Goal: Register for event/course

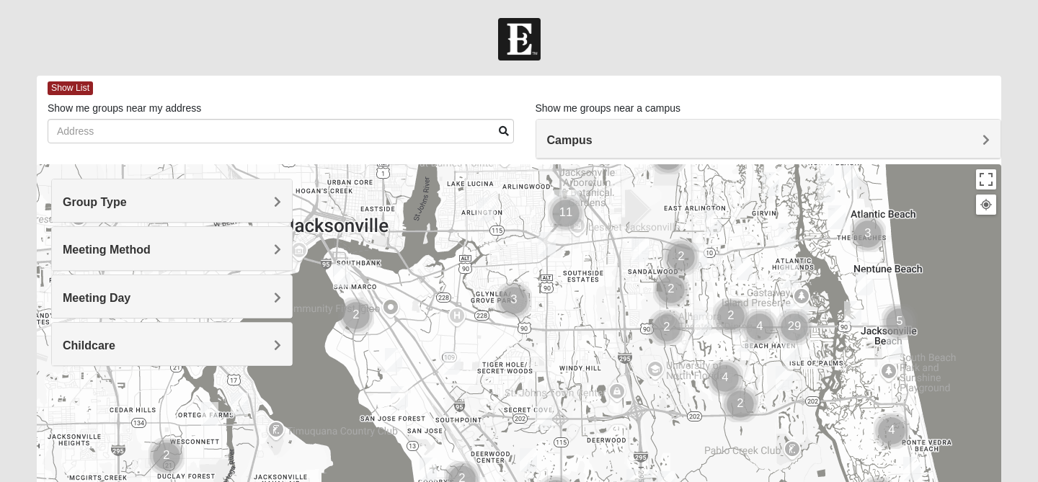
drag, startPoint x: 380, startPoint y: 321, endPoint x: 657, endPoint y: 197, distance: 303.3
click at [657, 197] on div at bounding box center [519, 452] width 965 height 577
click at [175, 201] on h4 "Group Type" at bounding box center [172, 202] width 218 height 14
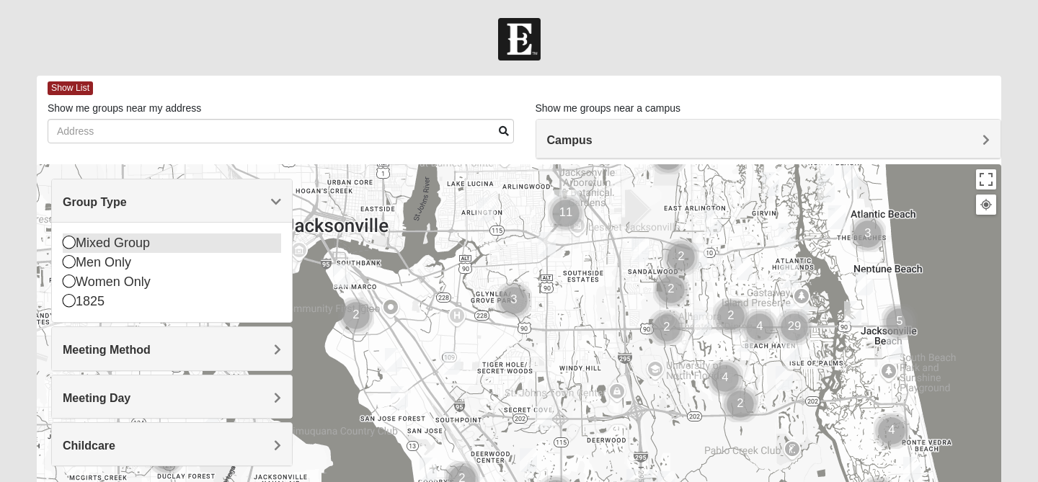
click at [108, 247] on div "Mixed Group" at bounding box center [172, 243] width 218 height 19
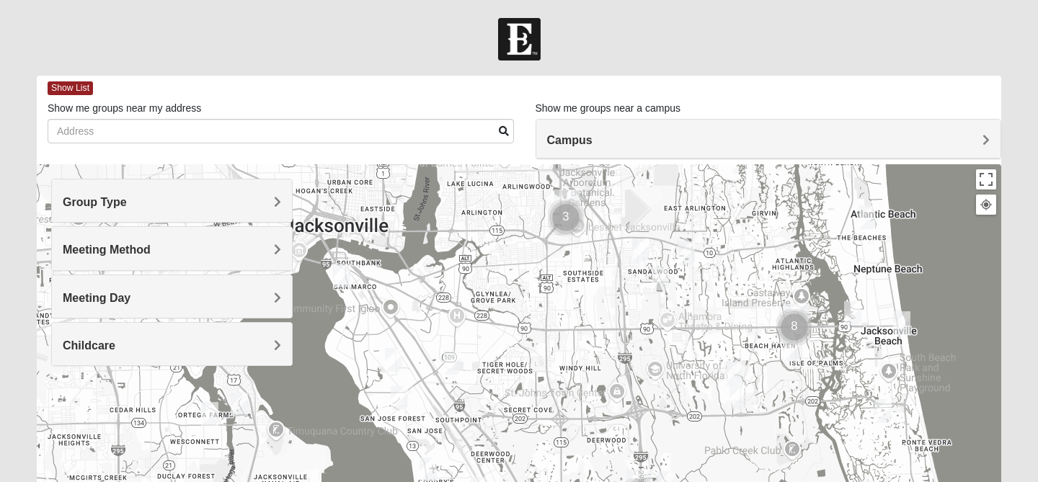
click at [339, 274] on img "Mixed Thompson 32207" at bounding box center [341, 276] width 17 height 24
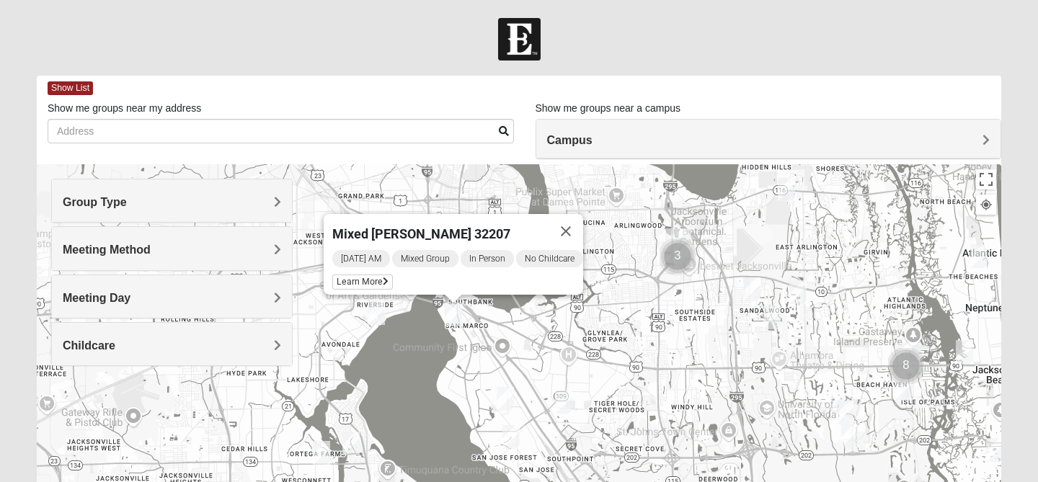
drag, startPoint x: 422, startPoint y: 332, endPoint x: 536, endPoint y: 329, distance: 113.9
click at [536, 329] on div "Mixed [PERSON_NAME] 32207 [DATE] AM Mixed Group In Person No Childcare Learn Mo…" at bounding box center [519, 452] width 965 height 577
click at [579, 224] on button "Close" at bounding box center [566, 231] width 35 height 35
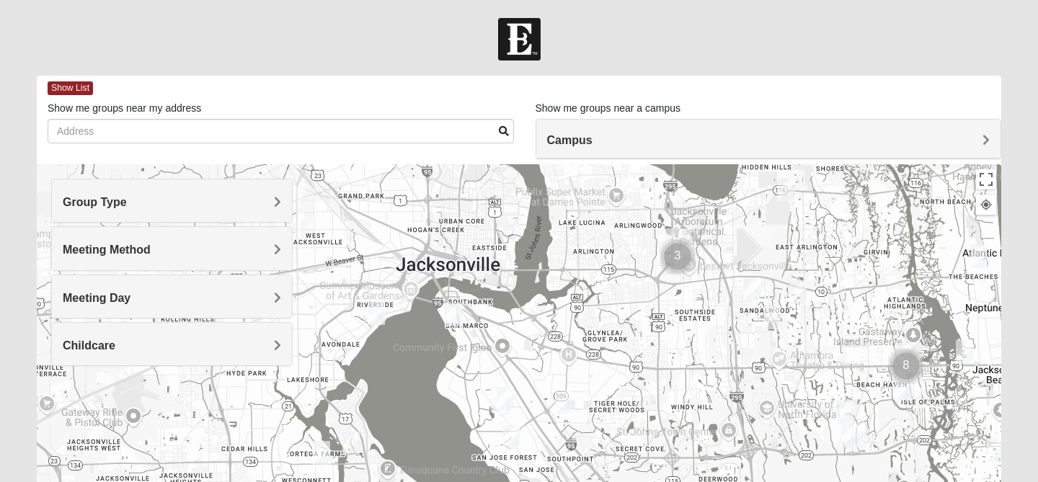
click at [509, 396] on img "Mixed Brown 32207" at bounding box center [505, 399] width 17 height 24
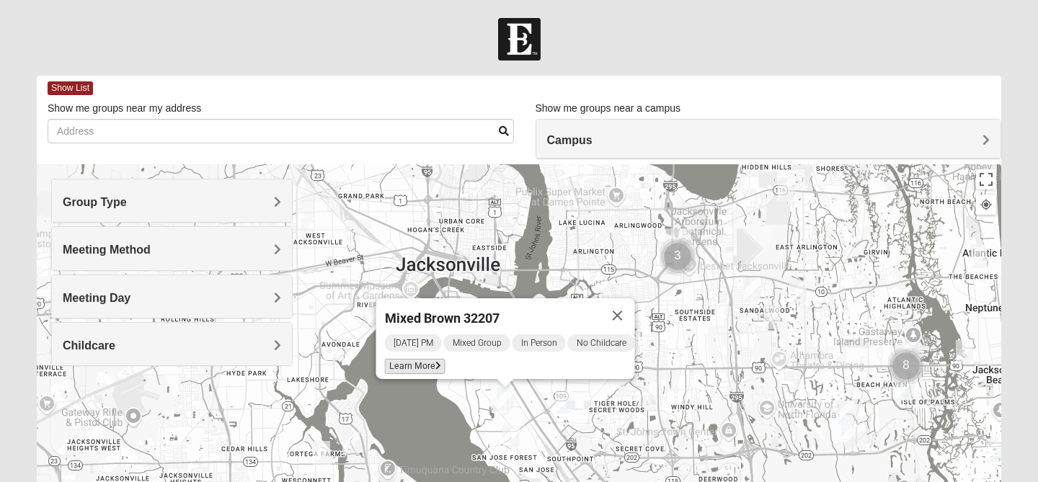
click at [402, 359] on span "Learn More" at bounding box center [415, 366] width 61 height 15
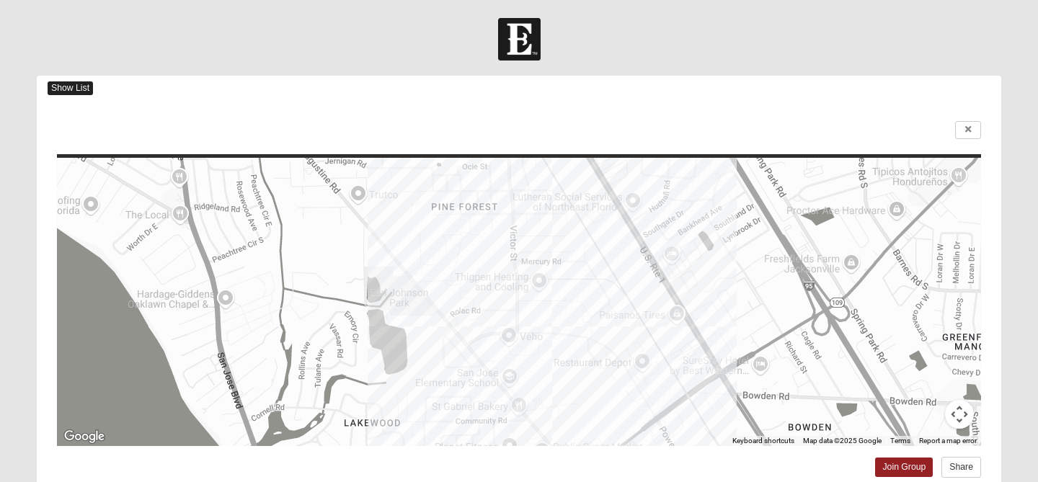
click at [76, 84] on span "Show List" at bounding box center [70, 88] width 45 height 14
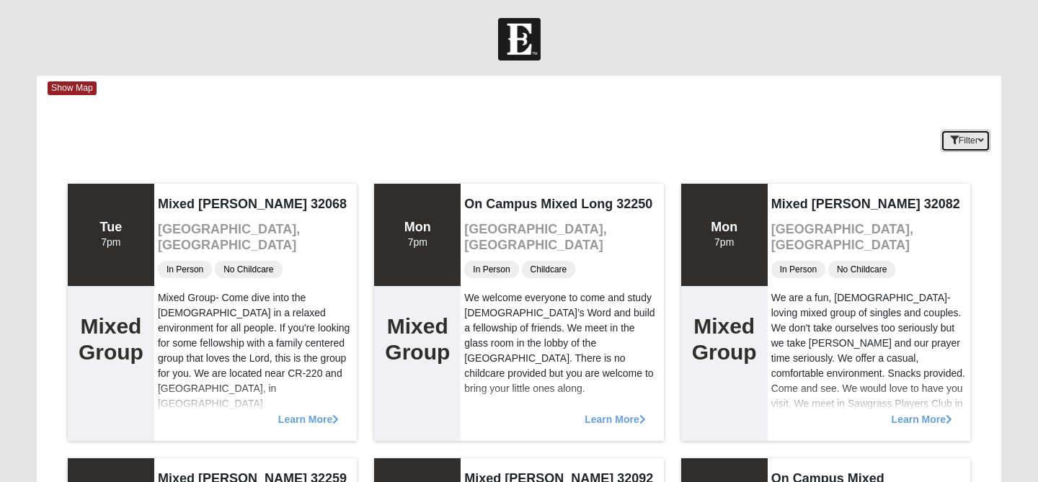
click at [973, 148] on button "Filter" at bounding box center [966, 141] width 50 height 22
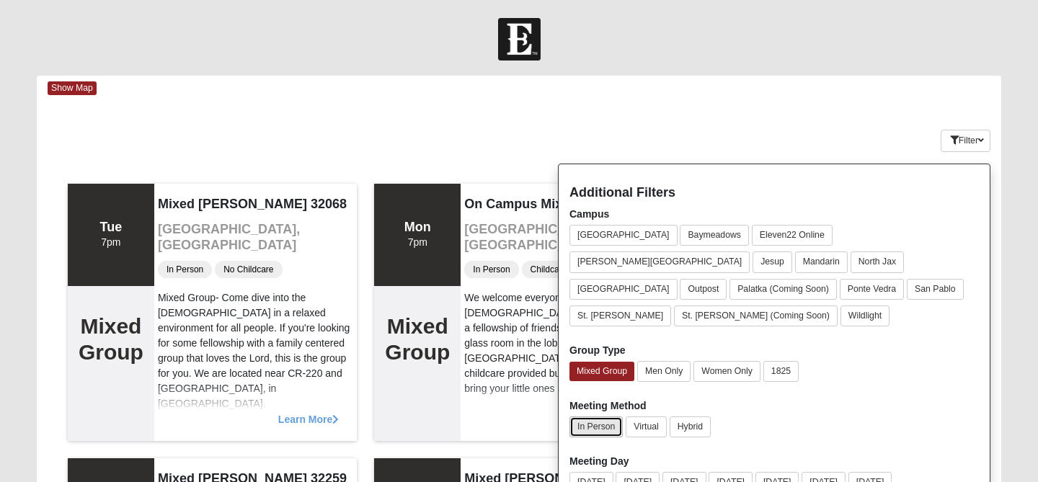
click at [600, 417] on button "In Person" at bounding box center [595, 427] width 53 height 21
click at [946, 279] on button "San Pablo" at bounding box center [935, 289] width 57 height 21
click at [708, 117] on div "Keywords Filter Additional Filters Campus [GEOGRAPHIC_DATA] [GEOGRAPHIC_DATA] E…" at bounding box center [519, 138] width 965 height 53
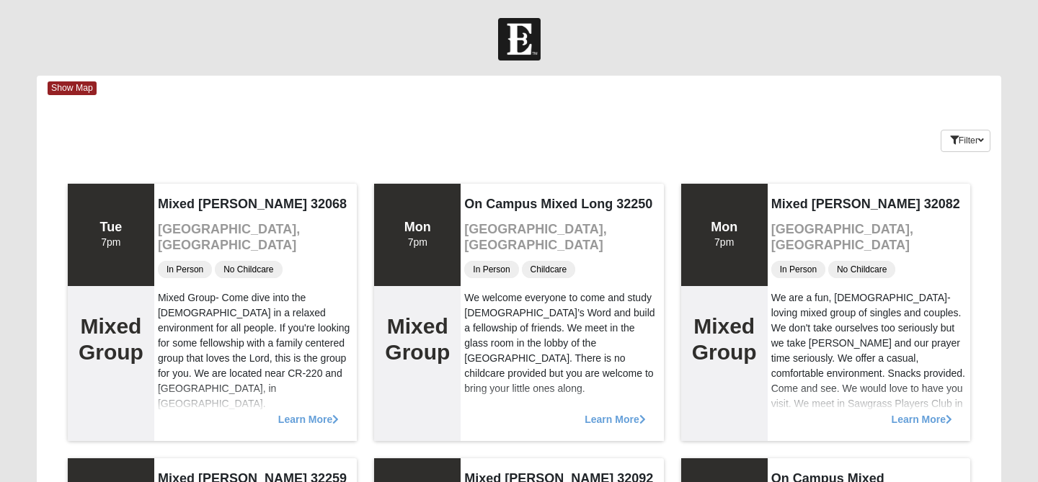
scroll to position [17, 0]
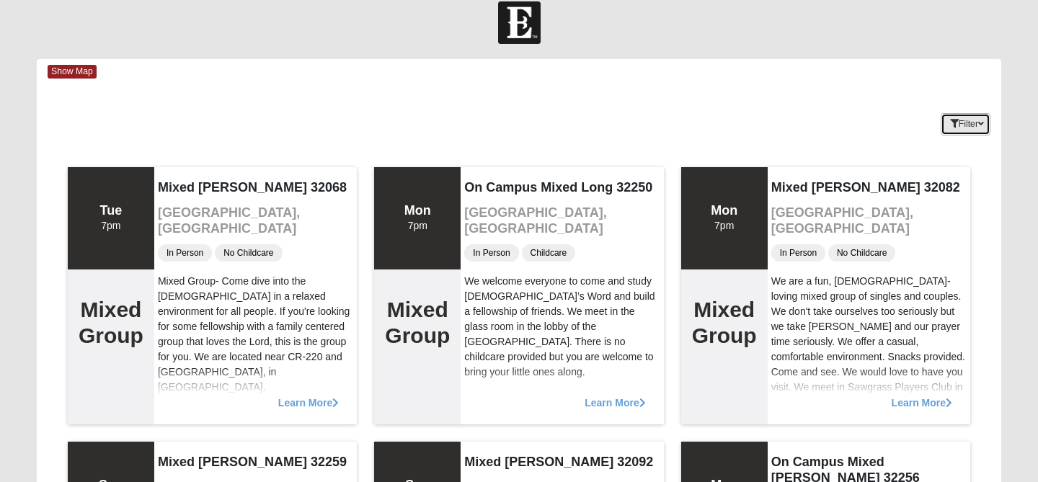
click at [975, 130] on button "Filter" at bounding box center [966, 124] width 50 height 22
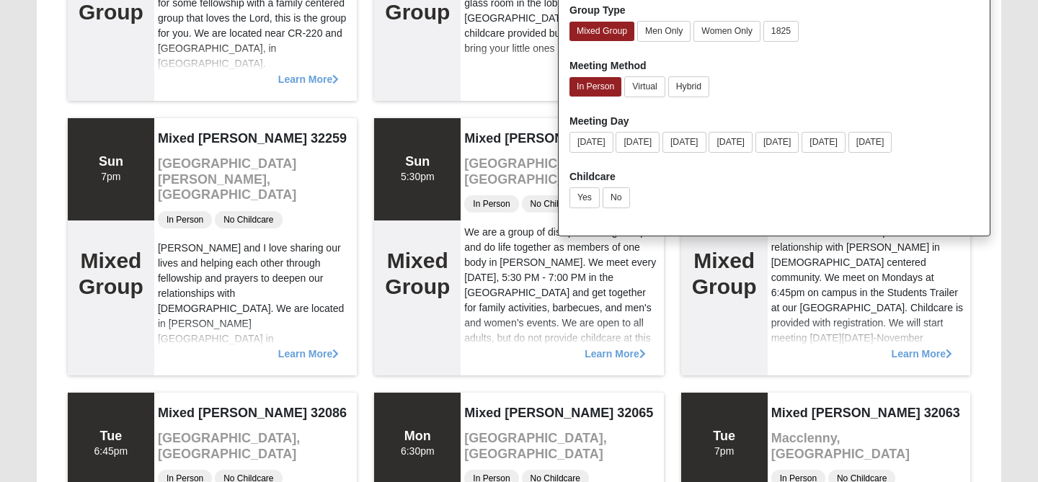
scroll to position [337, 0]
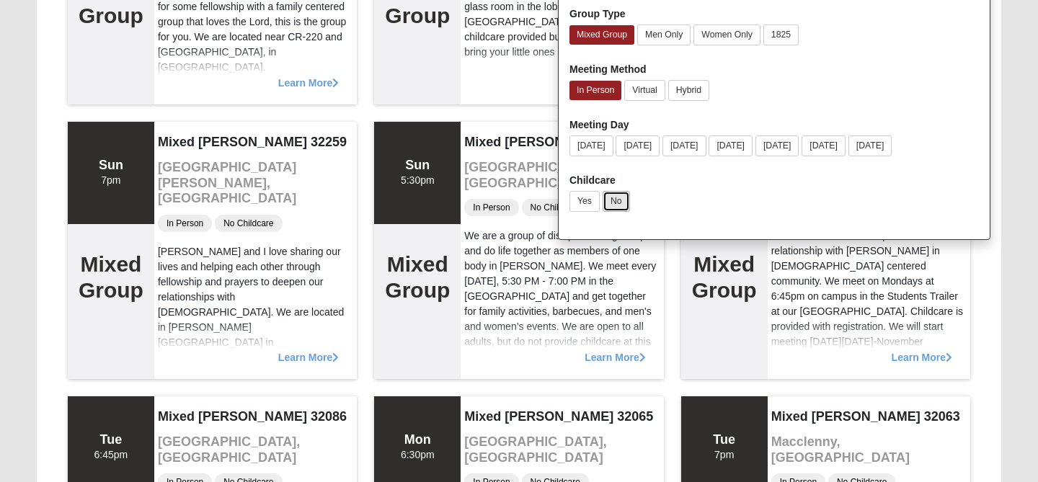
click at [619, 191] on button "No" at bounding box center [616, 201] width 27 height 21
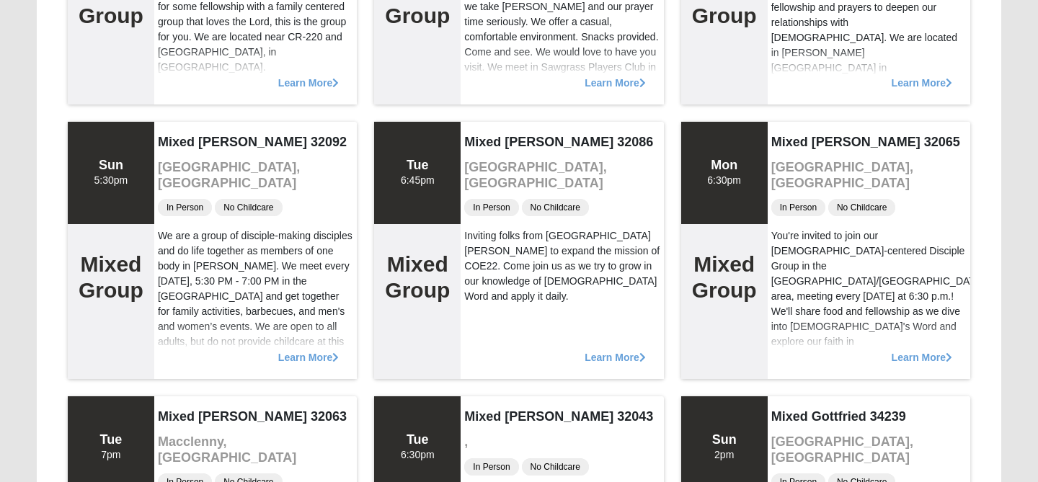
scroll to position [0, 0]
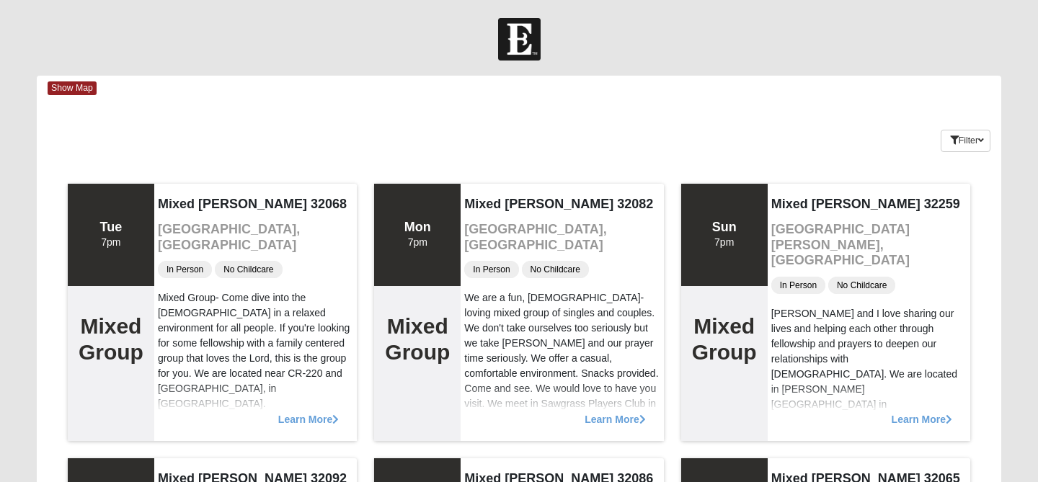
click at [48, 80] on div "Show Map" at bounding box center [525, 88] width 954 height 25
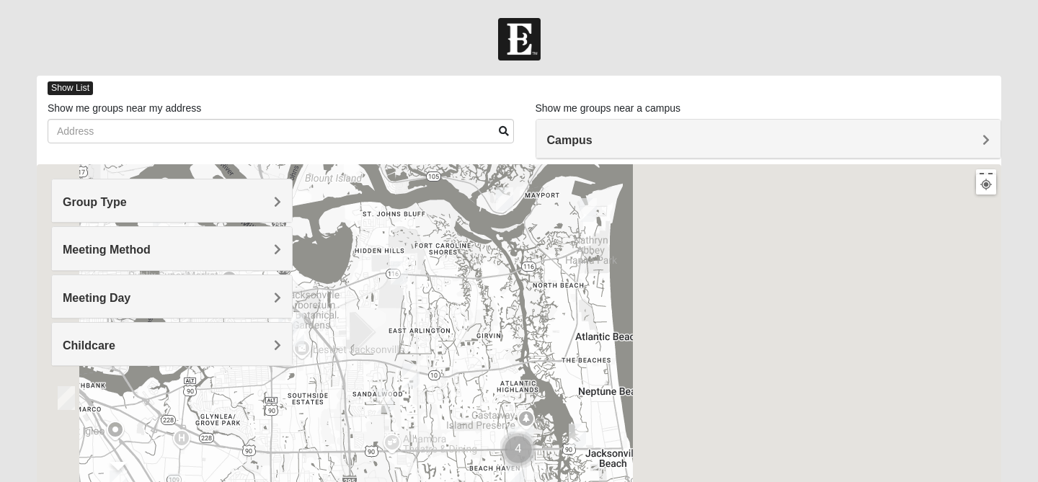
click at [56, 87] on span "Show List" at bounding box center [70, 88] width 45 height 14
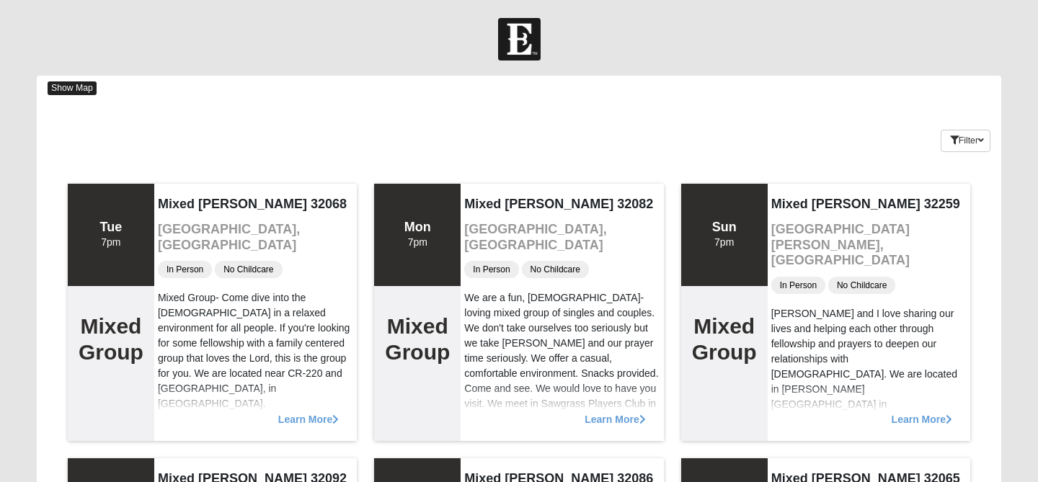
click at [67, 89] on span "Show Map" at bounding box center [72, 88] width 49 height 14
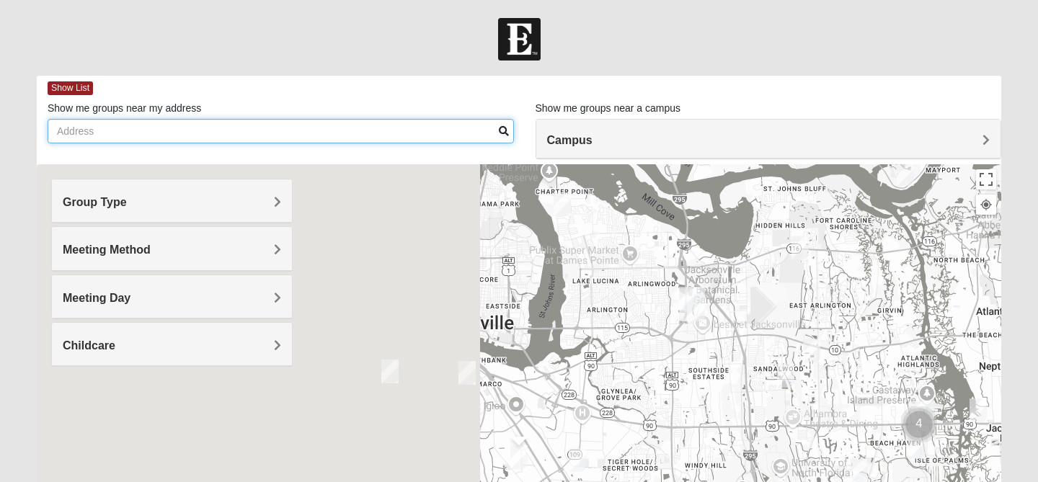
click at [315, 136] on input "Show me groups near my address" at bounding box center [281, 131] width 466 height 25
type input "[STREET_ADDRESS]"
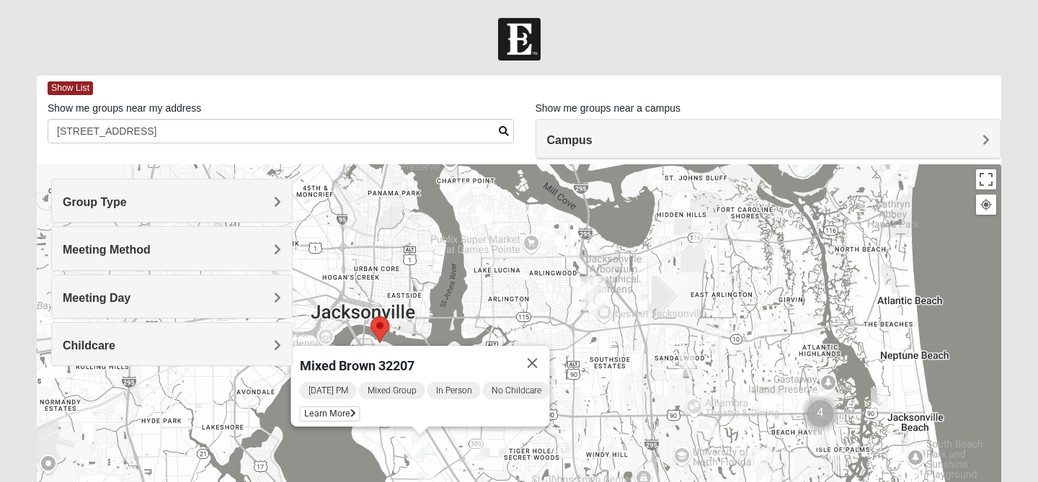
drag, startPoint x: 594, startPoint y: 355, endPoint x: 453, endPoint y: 245, distance: 178.7
click at [453, 245] on div "Mixed Brown 32207 [DATE] PM Mixed Group In Person No Childcare Learn More" at bounding box center [519, 452] width 965 height 577
click at [545, 353] on button "Close" at bounding box center [532, 363] width 35 height 35
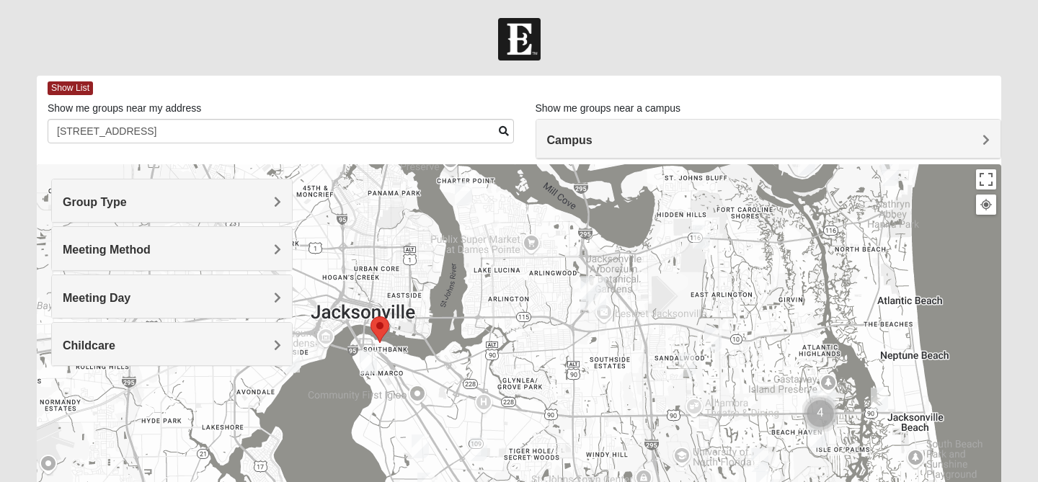
click at [682, 363] on img "Mixed Davis 32246" at bounding box center [686, 365] width 17 height 24
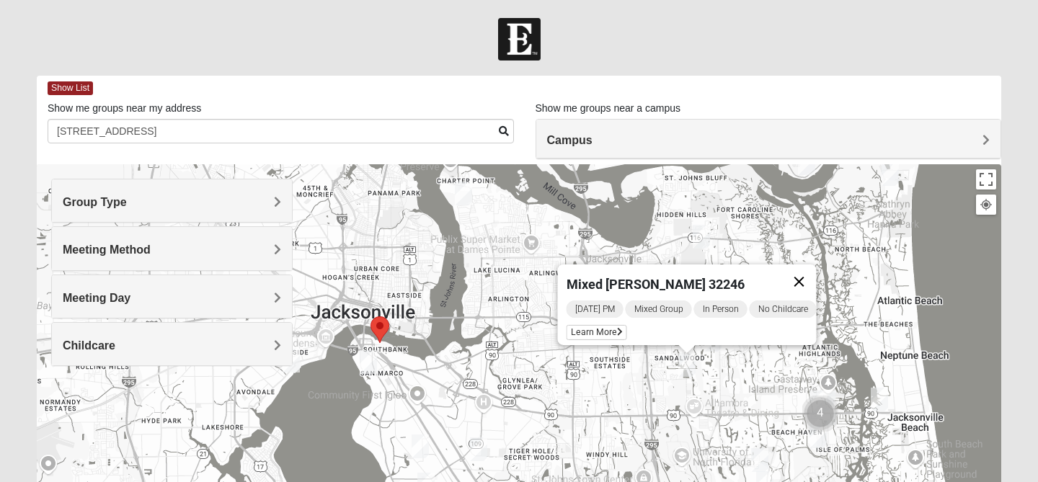
click at [810, 274] on button "Close" at bounding box center [799, 282] width 35 height 35
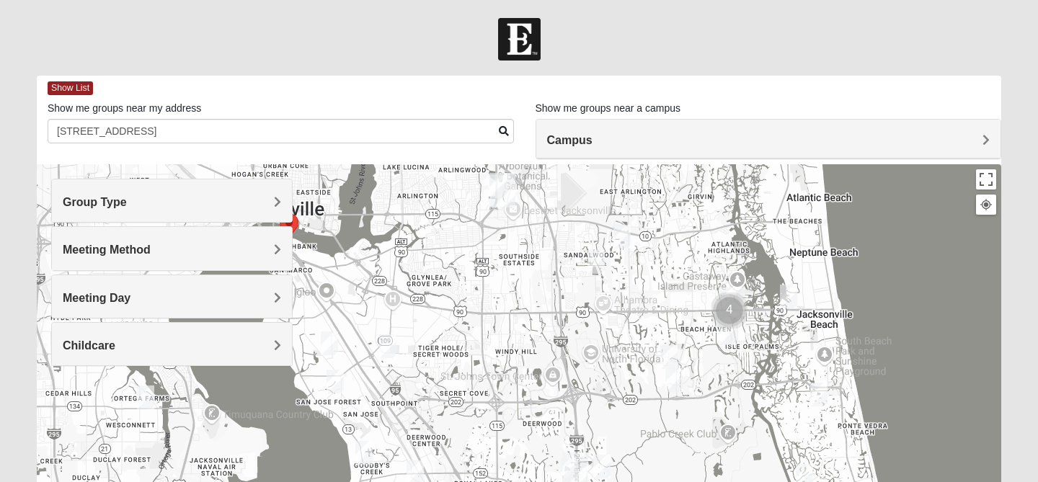
drag, startPoint x: 766, startPoint y: 388, endPoint x: 673, endPoint y: 285, distance: 138.8
click at [673, 285] on div at bounding box center [519, 452] width 965 height 577
click at [816, 394] on img "Mixed Grooms 32082" at bounding box center [818, 395] width 17 height 24
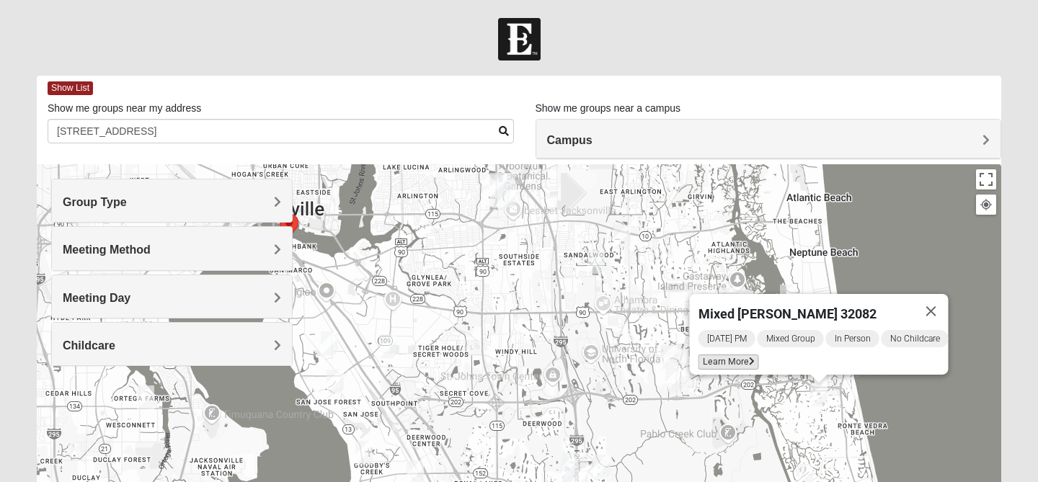
click at [725, 355] on span "Learn More" at bounding box center [729, 362] width 61 height 15
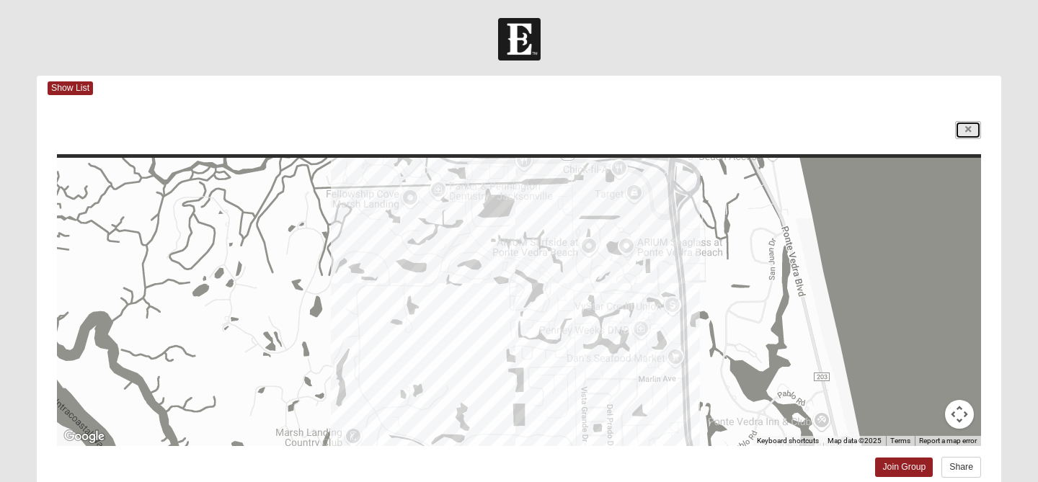
click at [972, 131] on link at bounding box center [968, 130] width 26 height 18
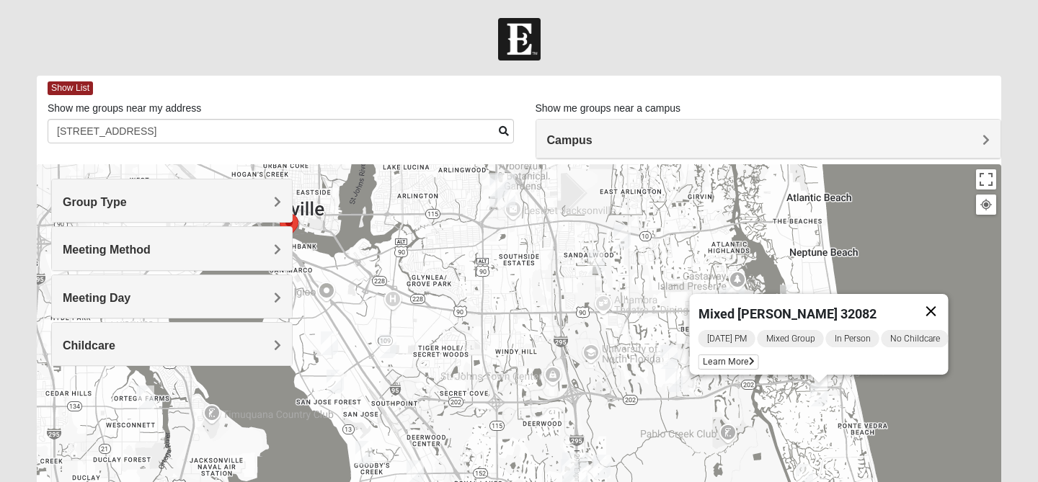
click at [944, 301] on button "Close" at bounding box center [931, 311] width 35 height 35
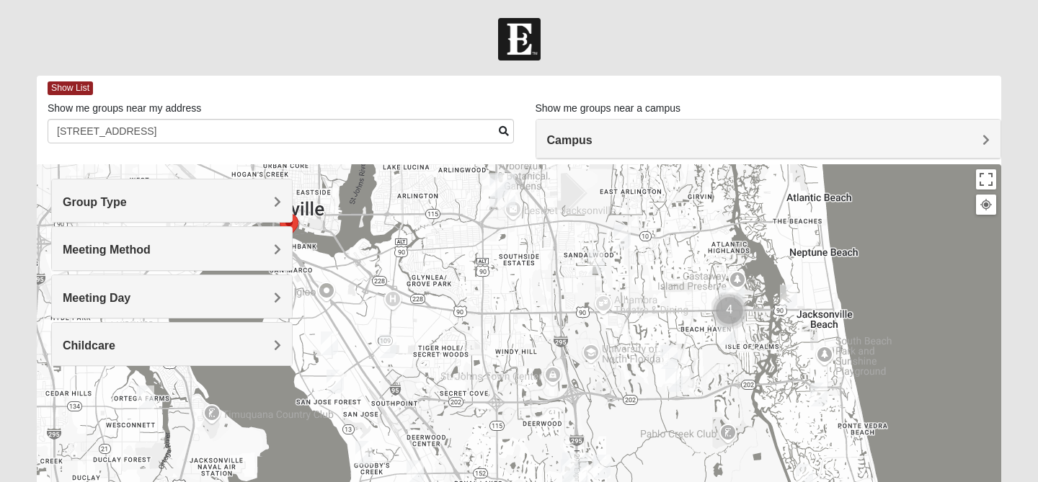
click at [771, 134] on h4 "Campus" at bounding box center [768, 140] width 443 height 14
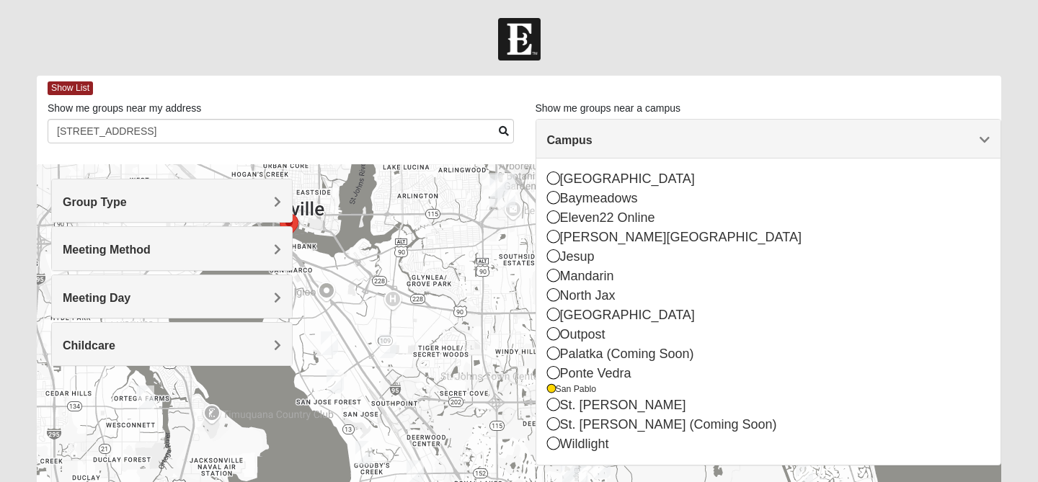
click at [771, 134] on h4 "Campus" at bounding box center [768, 140] width 443 height 14
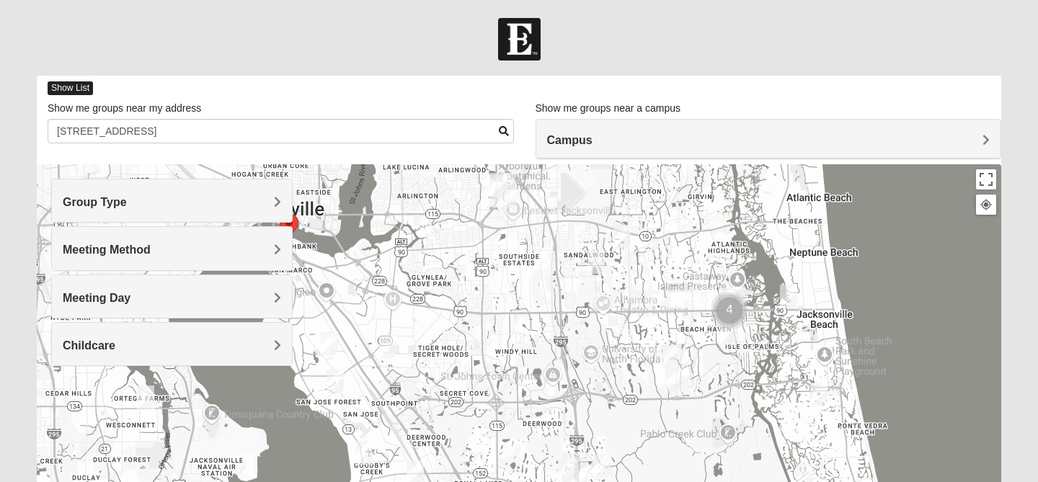
click at [58, 84] on span "Show List" at bounding box center [70, 88] width 45 height 14
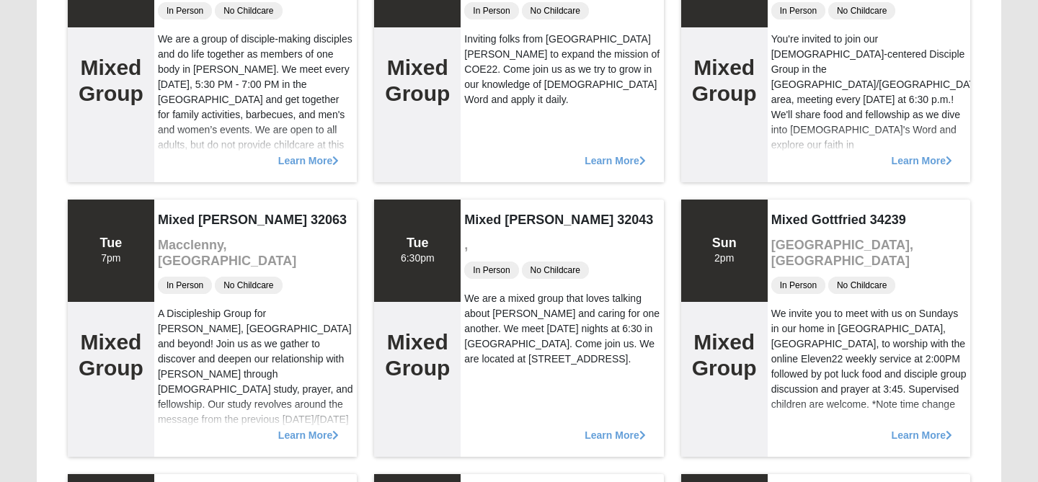
scroll to position [540, 0]
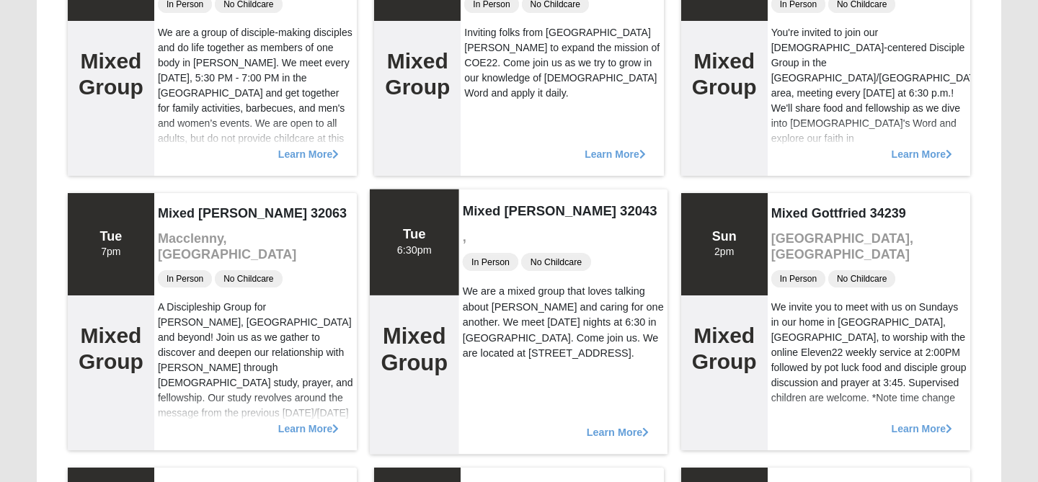
click at [618, 425] on span "Learn More" at bounding box center [618, 425] width 63 height 0
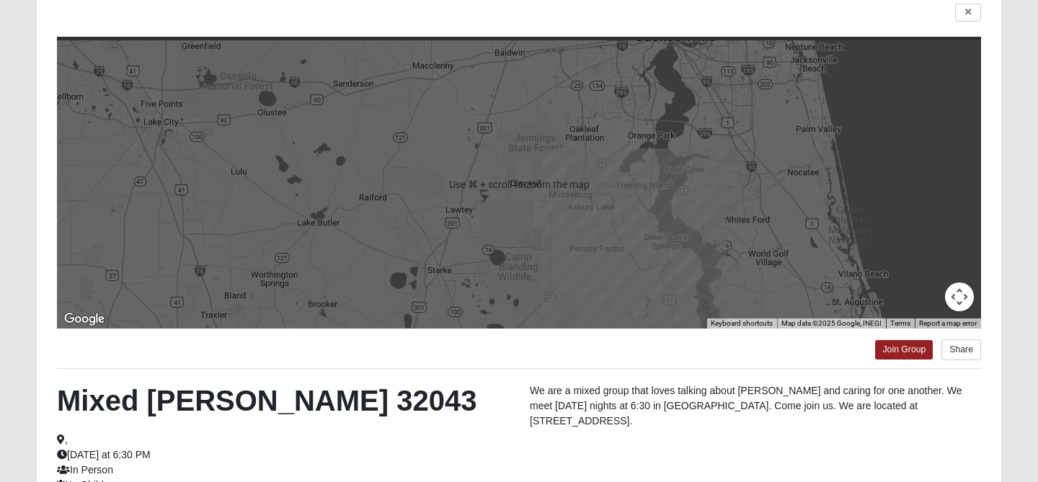
scroll to position [0, 0]
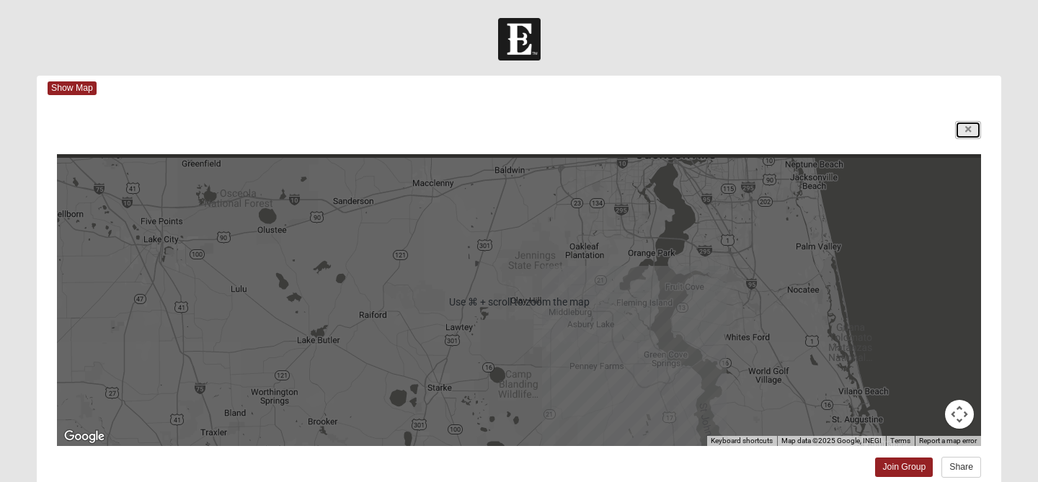
click at [969, 128] on icon at bounding box center [968, 129] width 6 height 9
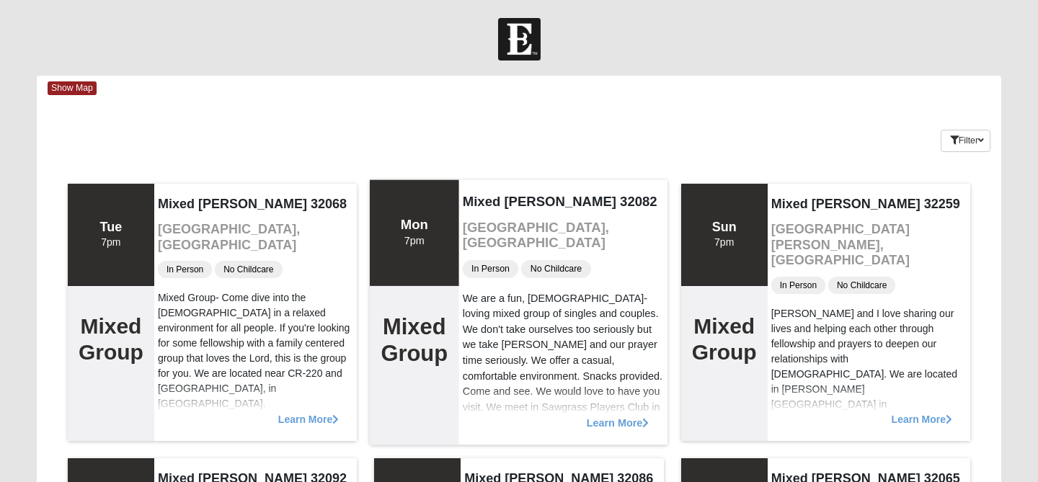
click at [622, 415] on span "Learn More" at bounding box center [618, 415] width 63 height 0
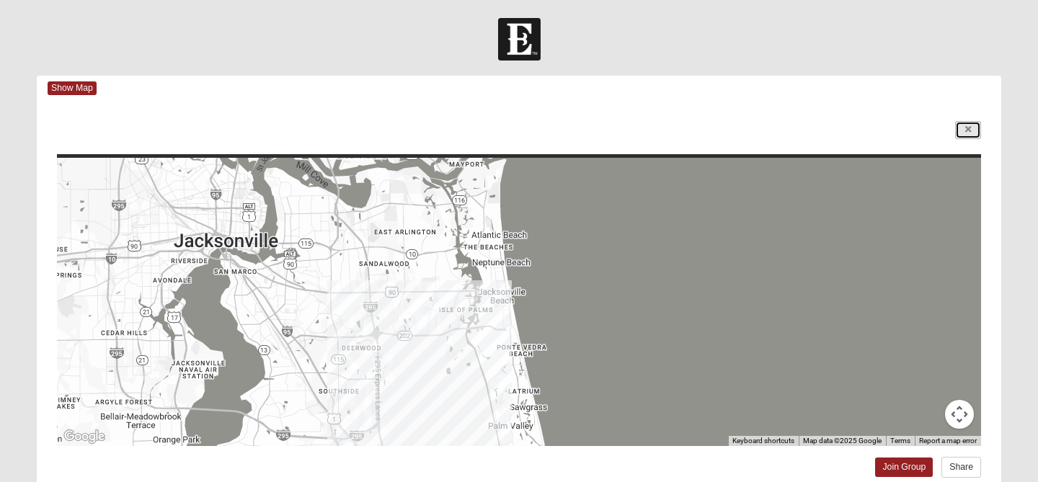
click at [970, 128] on icon at bounding box center [968, 129] width 6 height 9
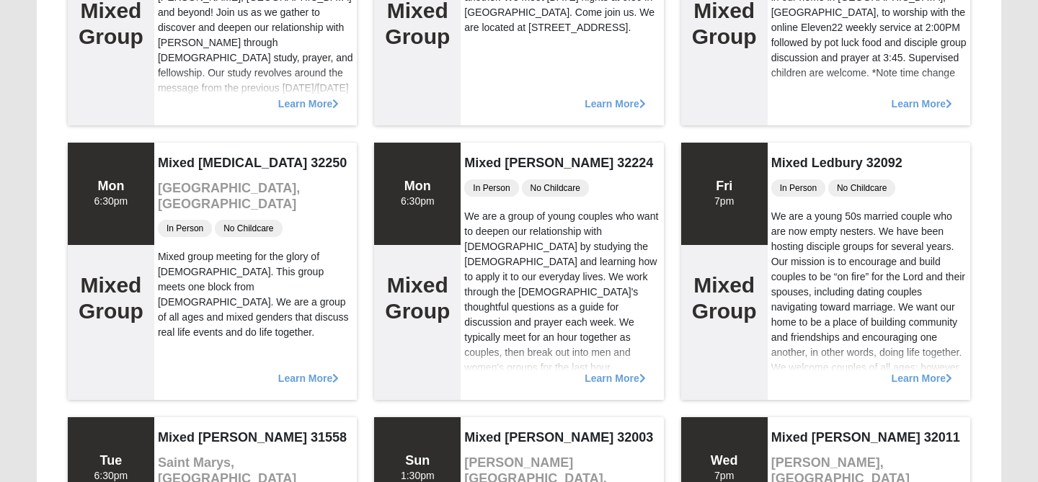
scroll to position [866, 0]
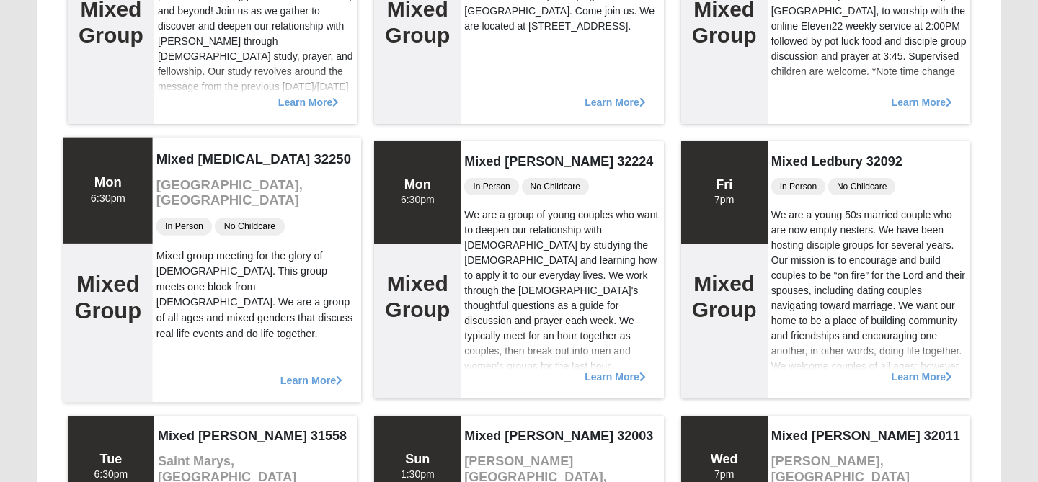
click at [309, 373] on span "Learn More" at bounding box center [311, 373] width 63 height 0
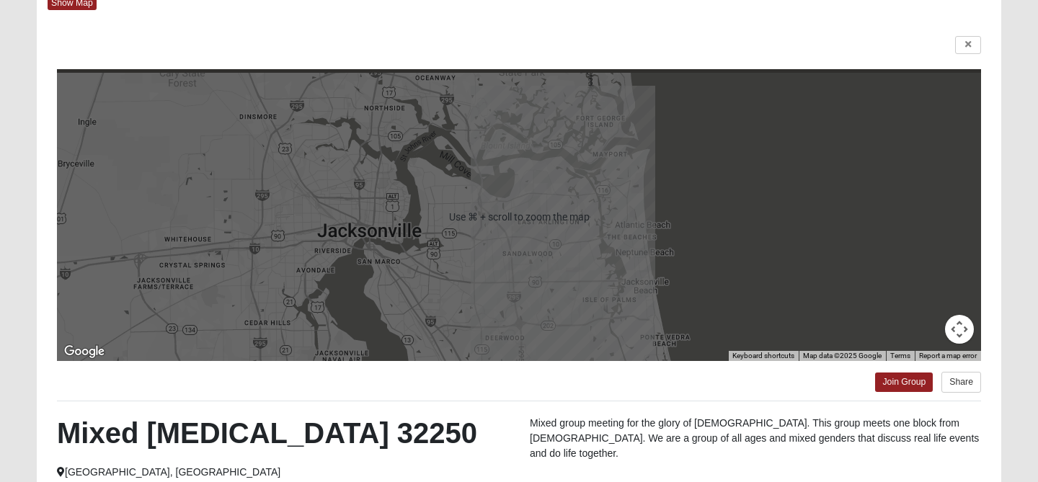
scroll to position [298, 0]
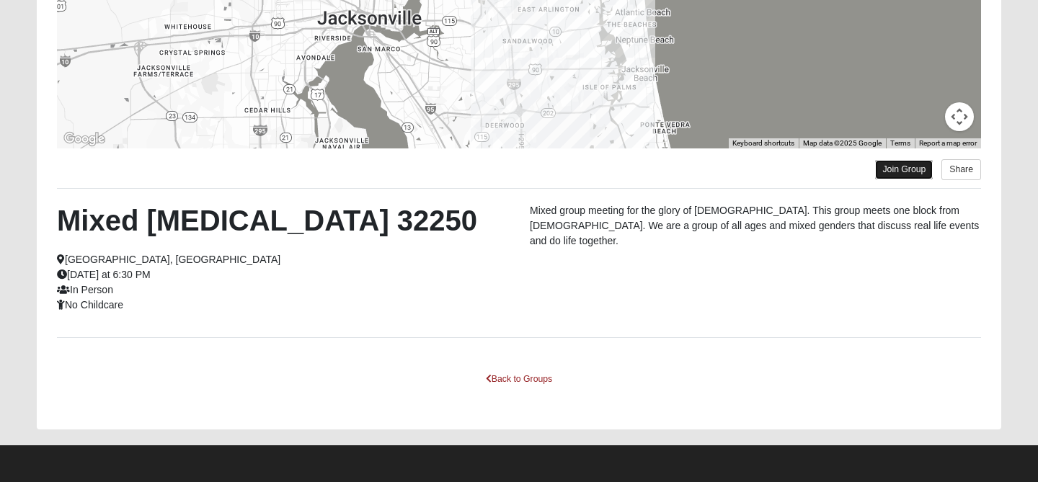
click at [904, 174] on link "Join Group" at bounding box center [904, 169] width 58 height 19
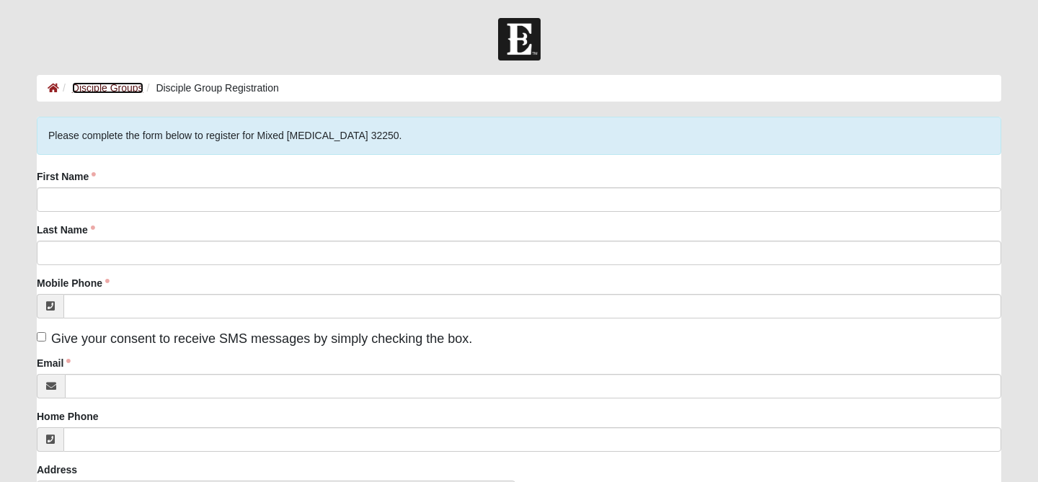
click at [97, 90] on link "Disciple Groups" at bounding box center [107, 88] width 71 height 12
